Goal: Obtain resource: Download file/media

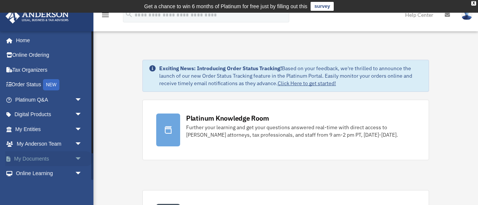
click at [37, 157] on link "My Documents arrow_drop_down" at bounding box center [49, 158] width 88 height 15
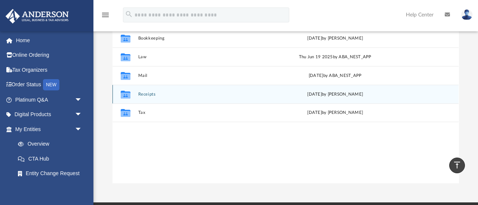
scroll to position [109, 0]
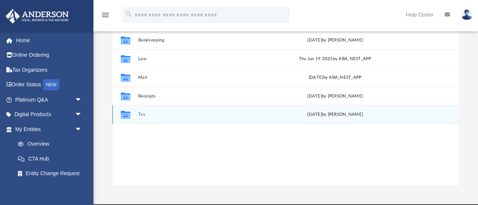
click at [144, 113] on button "Tax" at bounding box center [202, 114] width 129 height 5
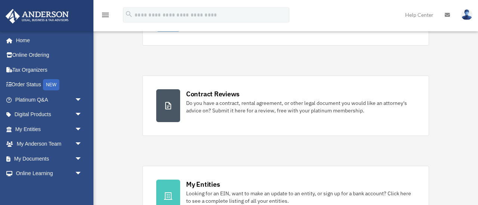
scroll to position [115, 0]
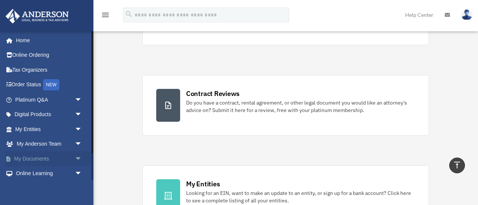
click at [26, 160] on link "My Documents arrow_drop_down" at bounding box center [49, 158] width 88 height 15
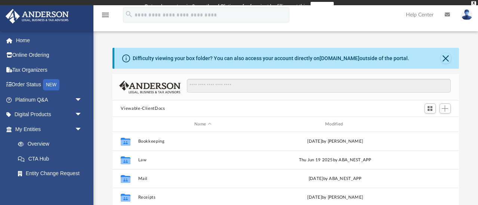
scroll to position [170, 346]
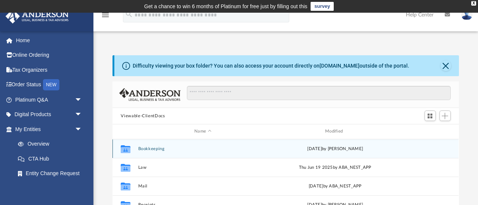
click at [150, 150] on button "Bookkeeping" at bounding box center [202, 149] width 129 height 5
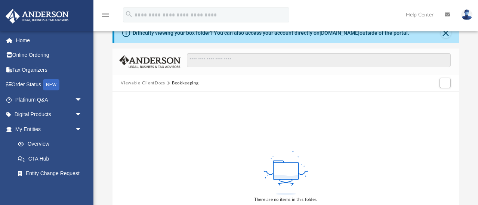
scroll to position [25, 0]
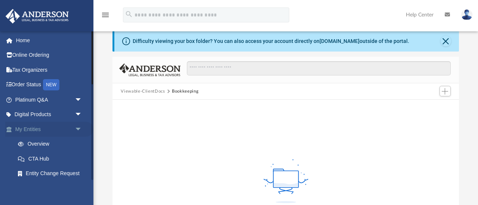
click at [32, 130] on link "My Entities arrow_drop_down" at bounding box center [49, 129] width 88 height 15
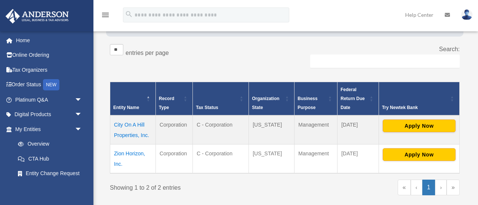
scroll to position [128, 0]
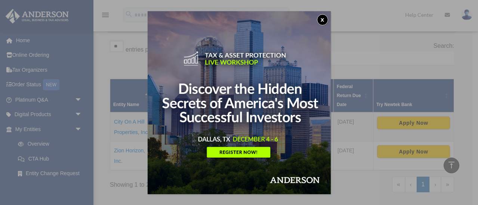
click at [324, 17] on button "x" at bounding box center [322, 19] width 11 height 11
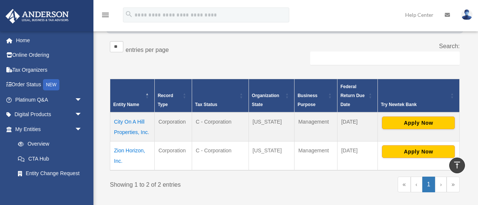
click at [121, 151] on td "Zion Horizon, Inc." at bounding box center [132, 156] width 45 height 29
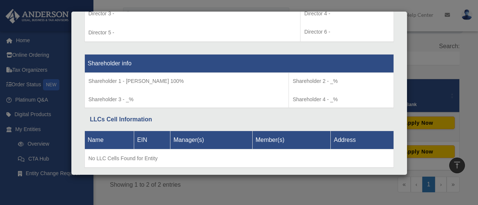
scroll to position [625, 0]
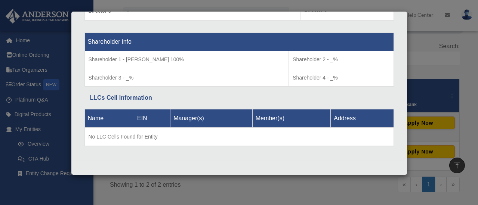
click at [257, 190] on div "Details × Articles Sent Organizational Date" at bounding box center [239, 102] width 478 height 205
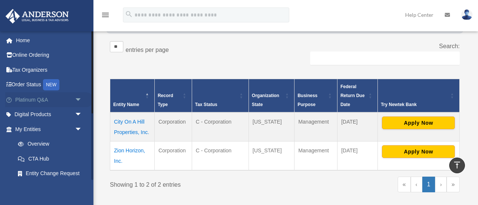
click at [81, 100] on span "arrow_drop_down" at bounding box center [82, 99] width 15 height 15
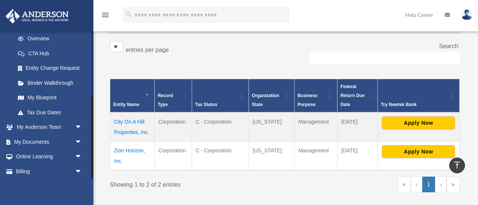
scroll to position [281, 0]
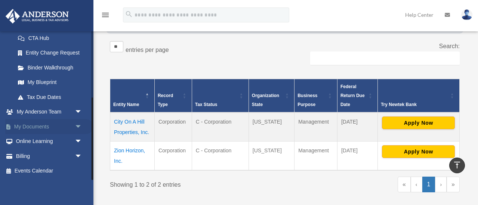
click at [47, 125] on link "My Documents arrow_drop_down" at bounding box center [49, 126] width 88 height 15
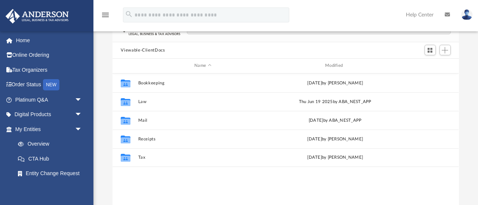
scroll to position [66, 0]
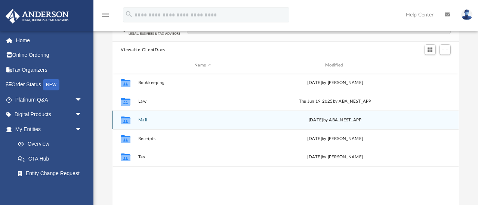
click at [144, 119] on button "Mail" at bounding box center [202, 120] width 129 height 5
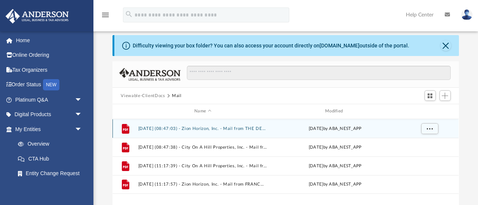
scroll to position [19, 0]
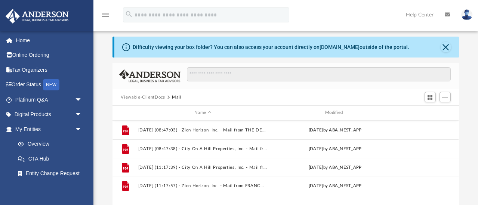
click at [144, 99] on button "Viewable-ClientDocs" at bounding box center [143, 97] width 44 height 7
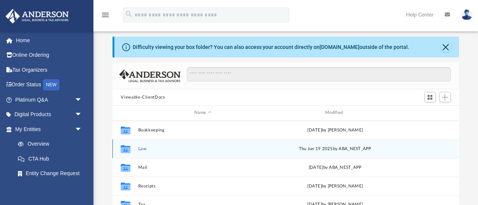
click at [140, 149] on button "Law" at bounding box center [202, 149] width 129 height 5
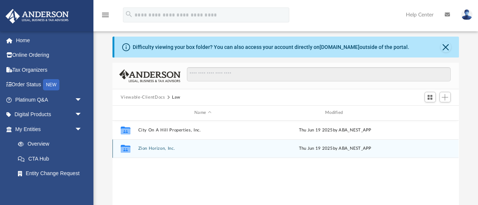
click at [157, 149] on button "Zion Horizon, Inc." at bounding box center [202, 148] width 129 height 5
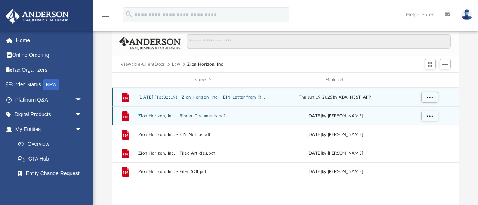
scroll to position [54, 0]
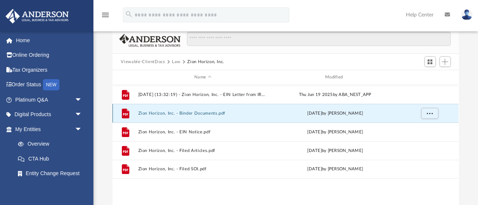
click at [215, 114] on button "Zion Horizon, Inc. - Binder Documents.pdf" at bounding box center [202, 113] width 129 height 5
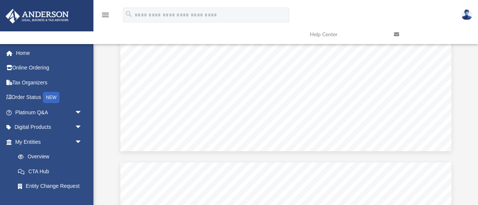
scroll to position [0, 0]
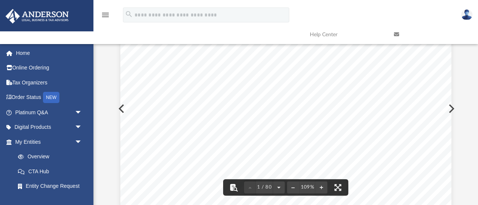
click at [233, 187] on button "File preview" at bounding box center [233, 188] width 16 height 16
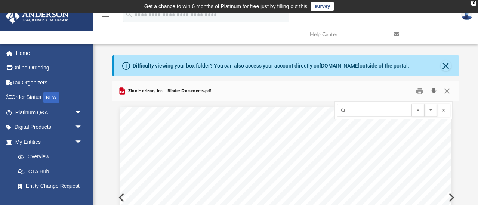
click at [433, 90] on button "Download" at bounding box center [433, 92] width 13 height 12
